Goal: Check status

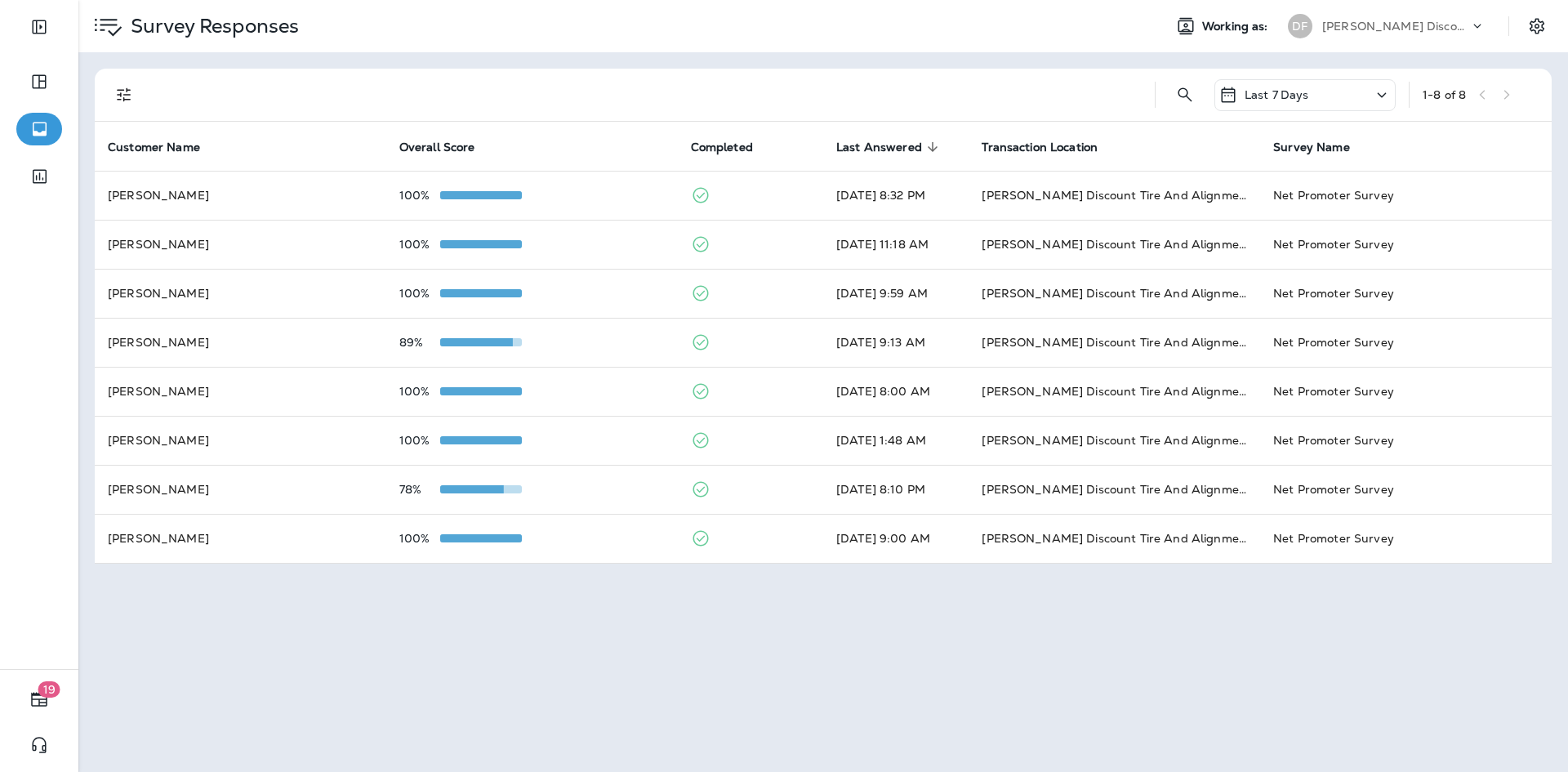
click at [887, 715] on div "Survey Responses Working as: DF [PERSON_NAME] Discount Tire & Alignment Last 7 …" at bounding box center [823, 386] width 1490 height 772
